Goal: Download file/media

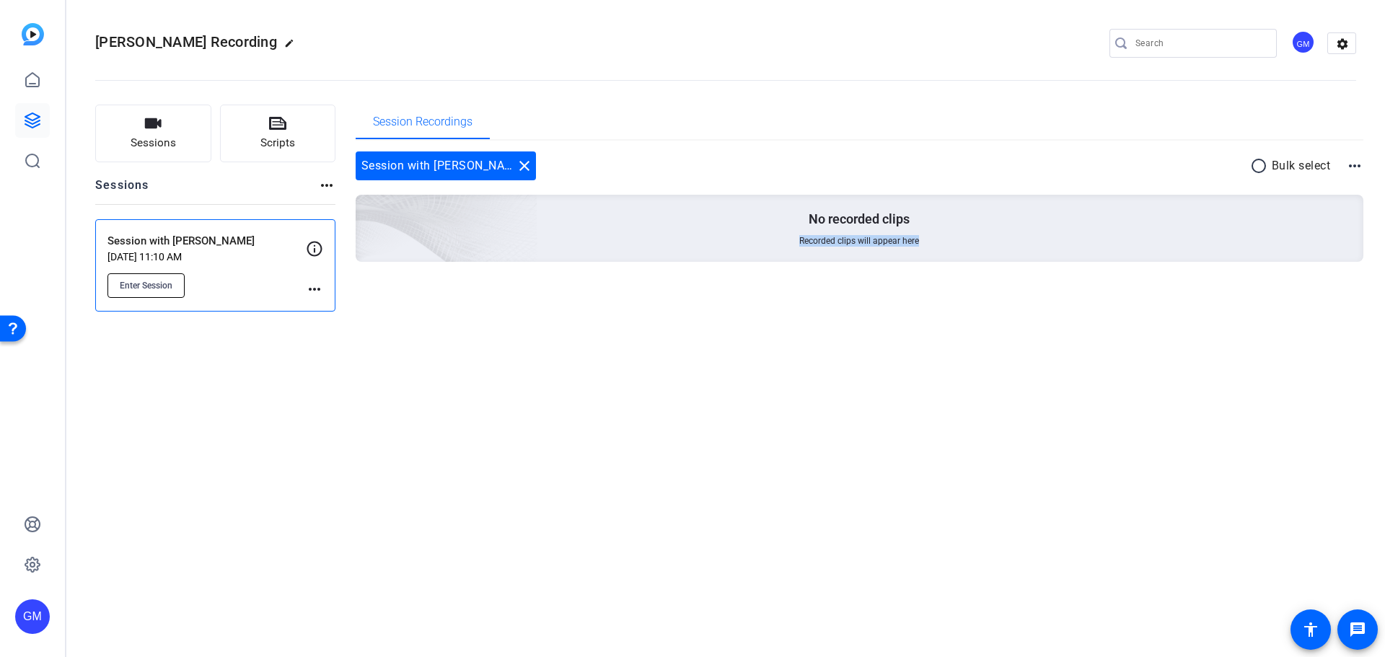
click at [165, 286] on span "Enter Session" at bounding box center [146, 286] width 53 height 12
click at [312, 294] on mat-icon "more_horiz" at bounding box center [314, 289] width 17 height 17
click at [325, 314] on span "Edit Session" at bounding box center [350, 310] width 66 height 17
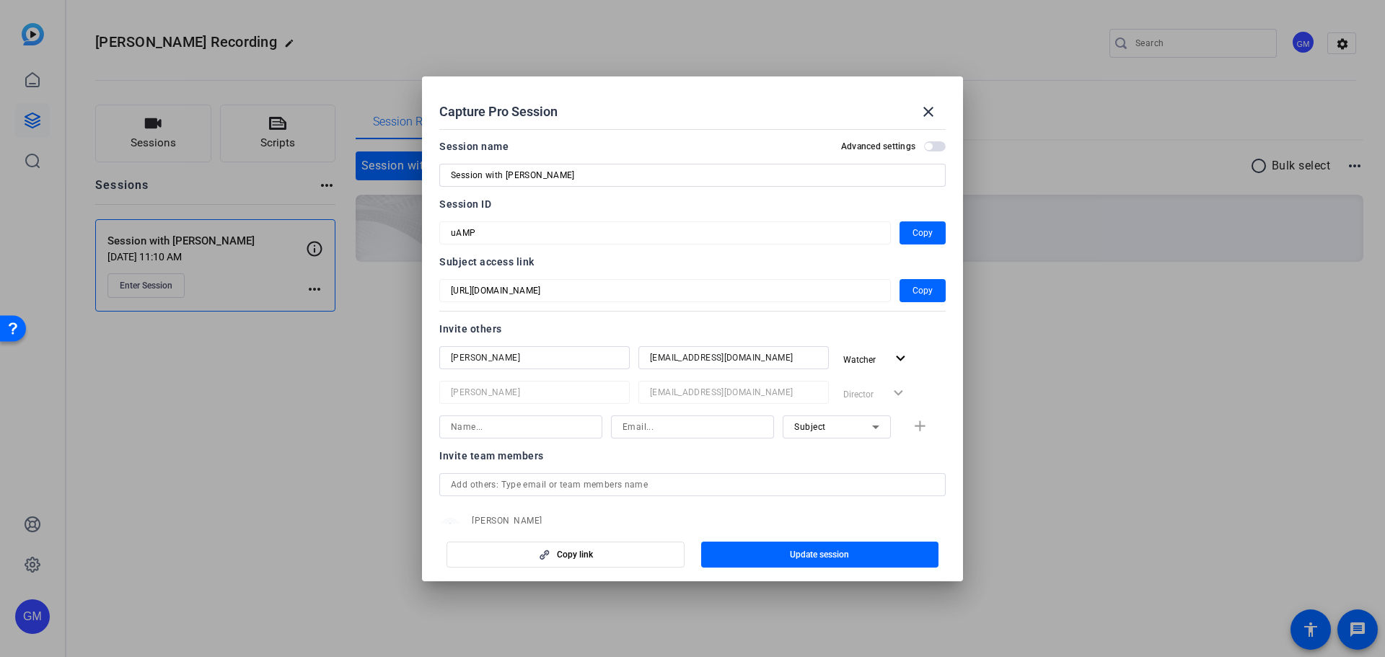
drag, startPoint x: 326, startPoint y: 498, endPoint x: 317, endPoint y: 471, distance: 28.7
click at [327, 498] on div at bounding box center [692, 328] width 1385 height 657
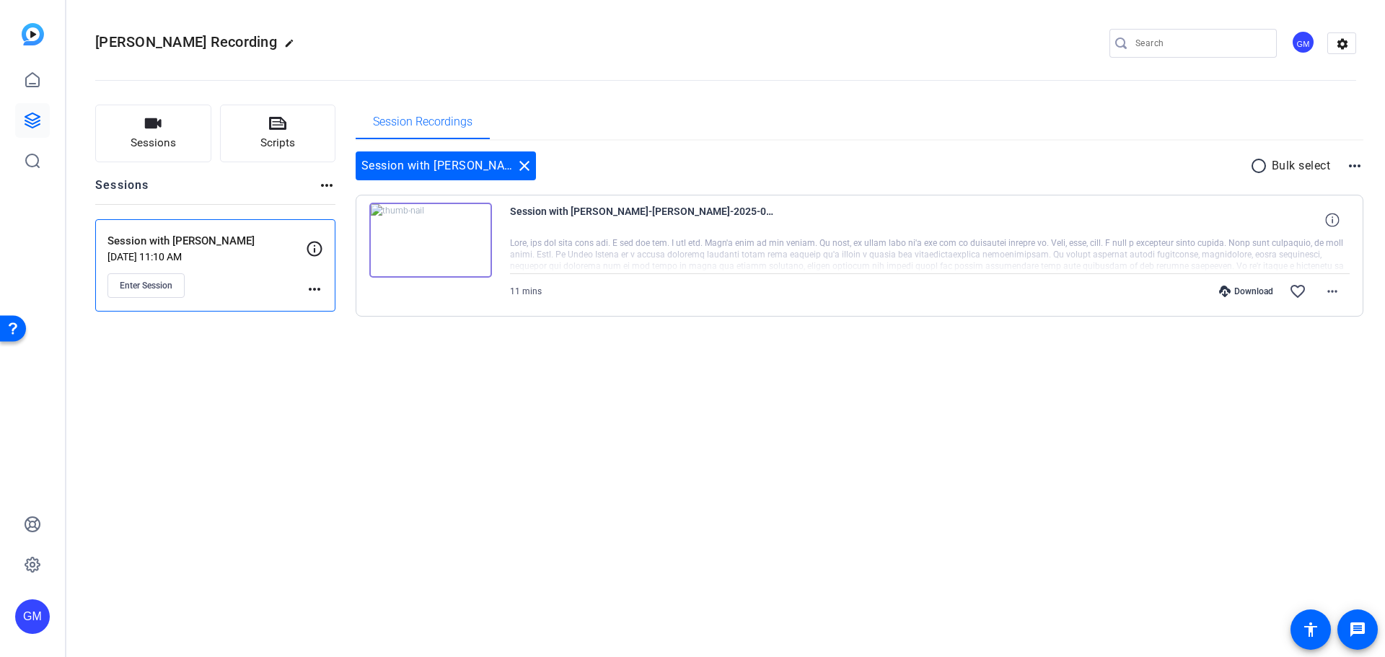
click at [316, 296] on mat-icon "more_horiz" at bounding box center [314, 289] width 17 height 17
click at [1071, 392] on div at bounding box center [692, 328] width 1385 height 657
click at [1340, 297] on mat-icon "more_horiz" at bounding box center [1332, 291] width 17 height 17
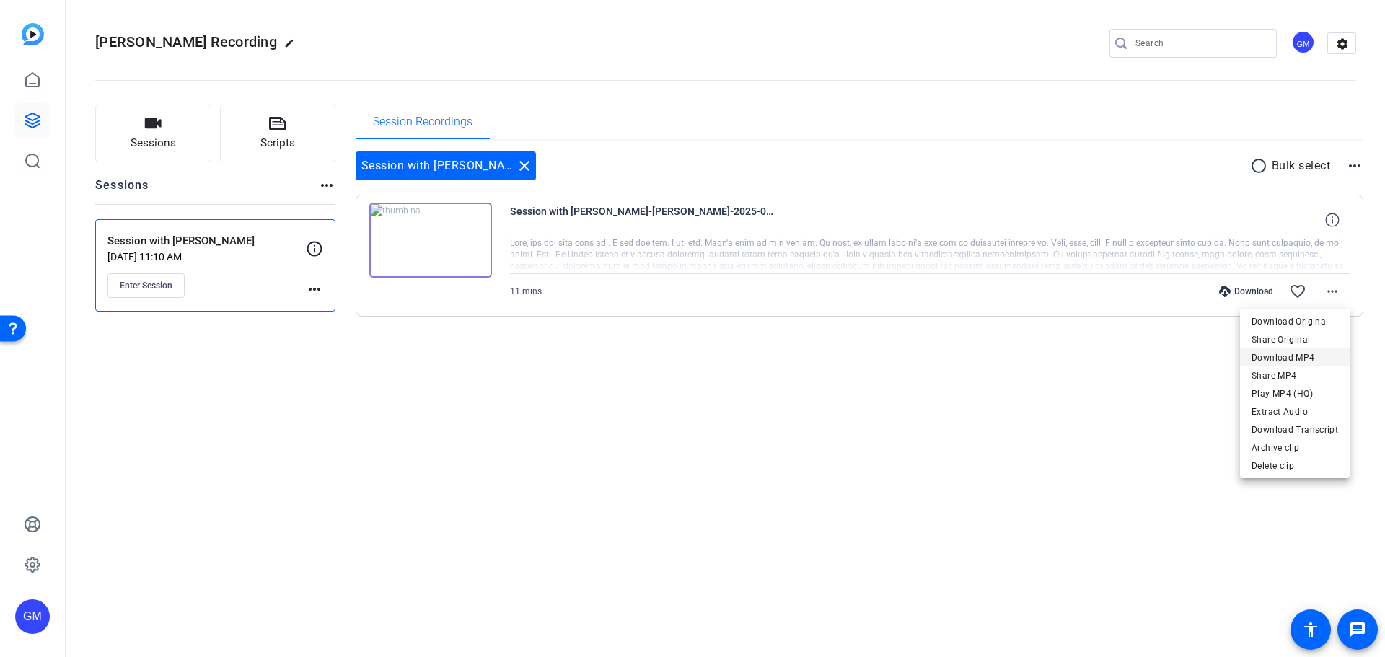
click at [1317, 364] on span "Download MP4" at bounding box center [1294, 357] width 87 height 17
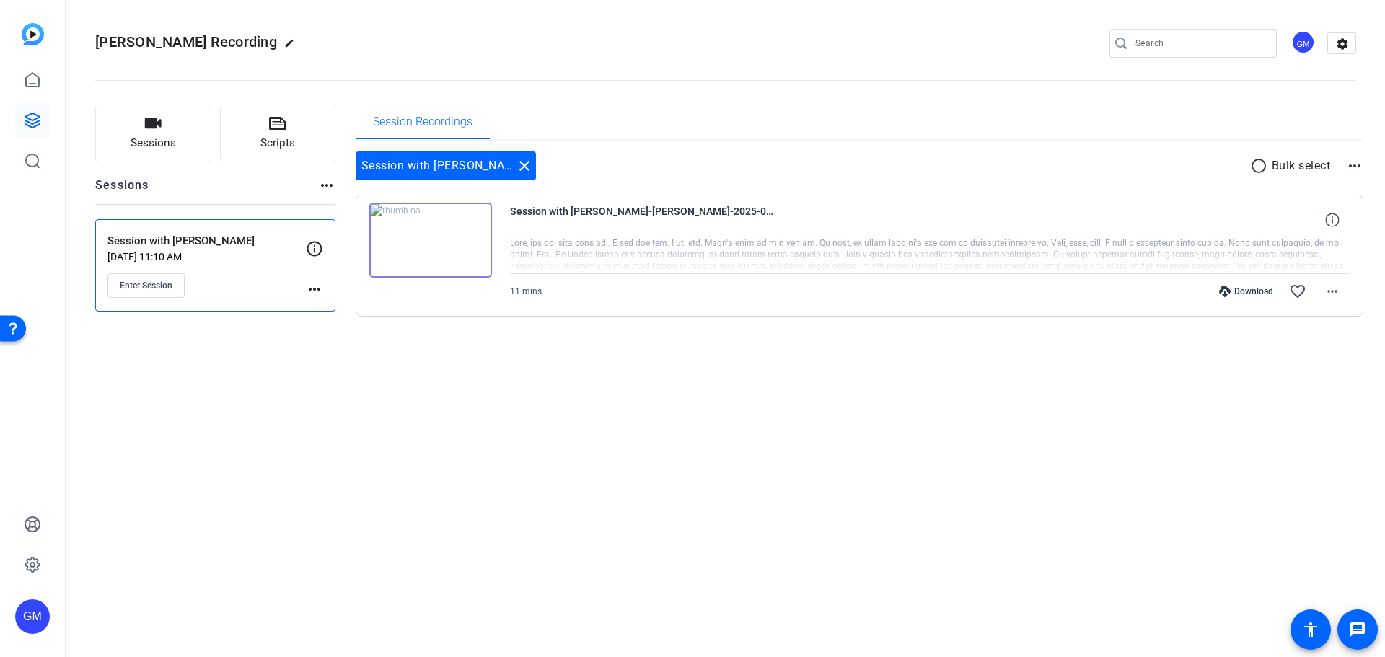
click at [570, 488] on div "[PERSON_NAME] Recording edit GM settings Sessions Scripts Sessions more_horiz S…" at bounding box center [725, 328] width 1319 height 657
